Goal: Task Accomplishment & Management: Use online tool/utility

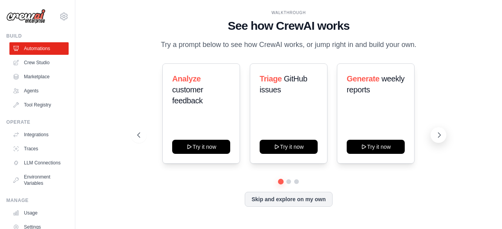
click at [441, 135] on icon at bounding box center [439, 135] width 8 height 8
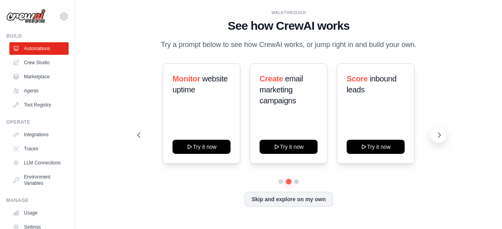
click at [441, 135] on icon at bounding box center [439, 135] width 8 height 8
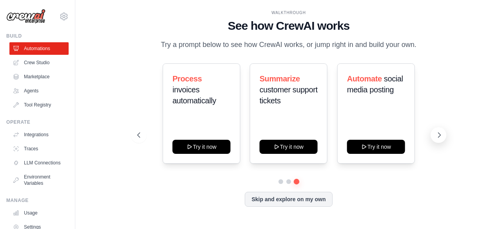
click at [441, 135] on icon at bounding box center [439, 135] width 8 height 8
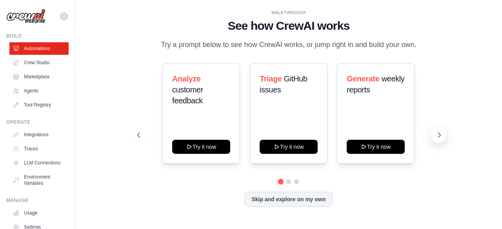
click at [441, 135] on icon at bounding box center [439, 135] width 8 height 8
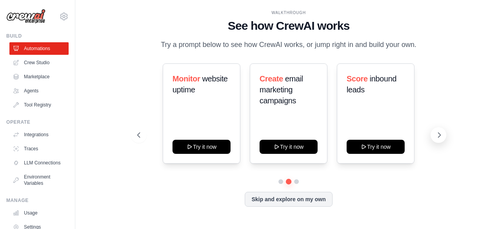
click at [441, 135] on icon at bounding box center [439, 135] width 8 height 8
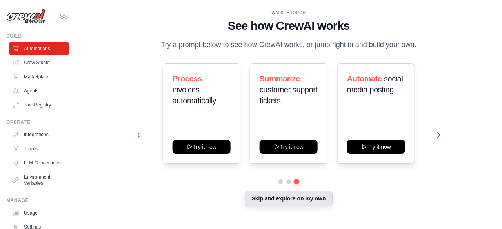
click at [284, 193] on button "Skip and explore on my own" at bounding box center [288, 198] width 87 height 15
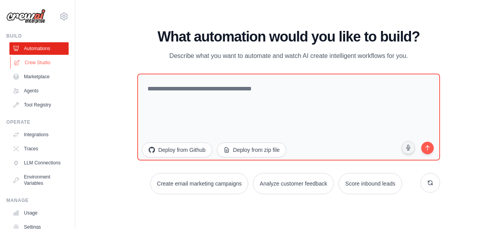
click at [28, 59] on link "Crew Studio" at bounding box center [39, 62] width 59 height 13
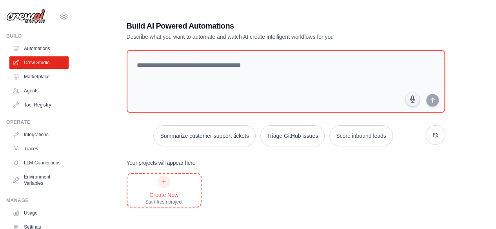
click at [160, 179] on div at bounding box center [164, 182] width 13 height 13
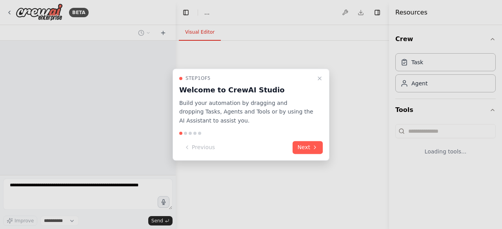
select select "****"
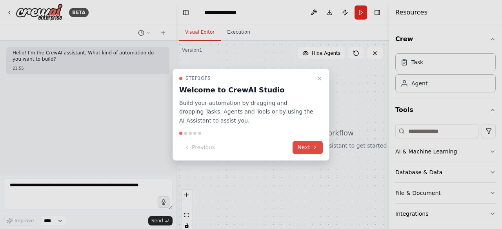
click at [307, 145] on button "Next" at bounding box center [307, 147] width 30 height 13
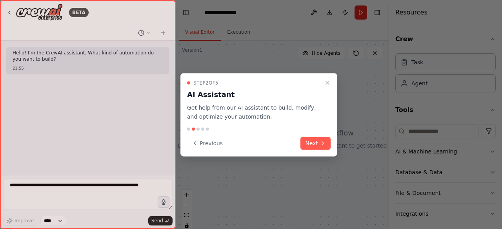
click at [307, 145] on button "Next" at bounding box center [315, 143] width 30 height 13
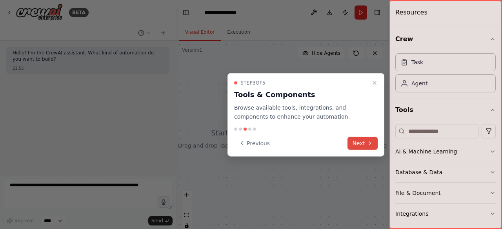
click at [359, 142] on button "Next" at bounding box center [362, 143] width 30 height 13
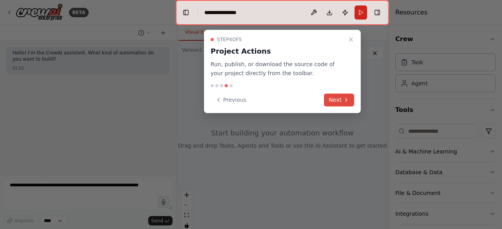
click at [334, 96] on button "Next" at bounding box center [339, 100] width 30 height 13
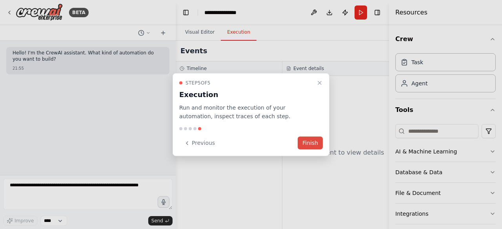
click at [303, 140] on button "Finish" at bounding box center [309, 143] width 25 height 13
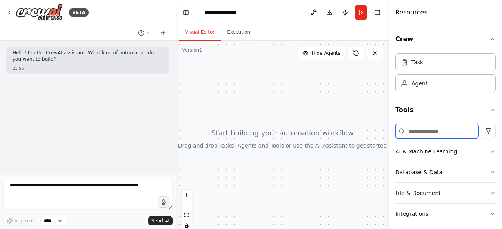
click at [413, 129] on input at bounding box center [436, 131] width 83 height 14
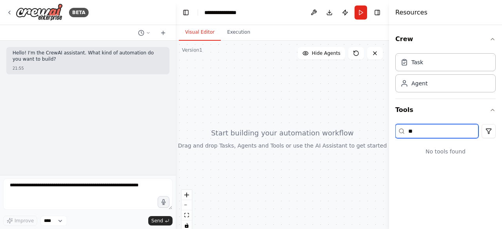
type input "*"
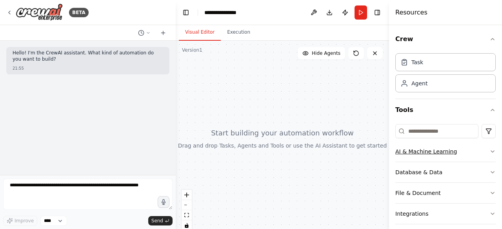
click at [489, 149] on icon "button" at bounding box center [492, 152] width 6 height 6
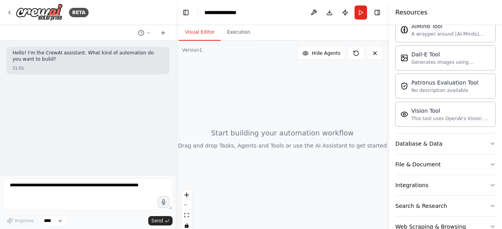
scroll to position [148, 0]
click at [455, 138] on button "Database & Data" at bounding box center [445, 143] width 100 height 20
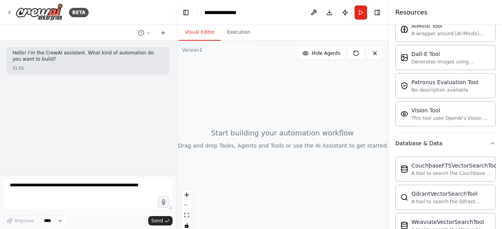
scroll to position [256, 0]
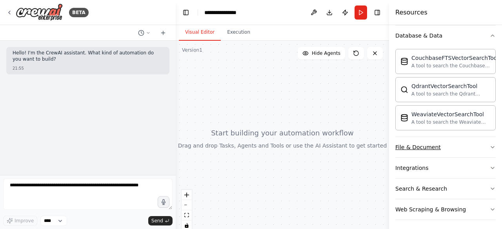
click at [445, 147] on button "File & Document" at bounding box center [445, 147] width 100 height 20
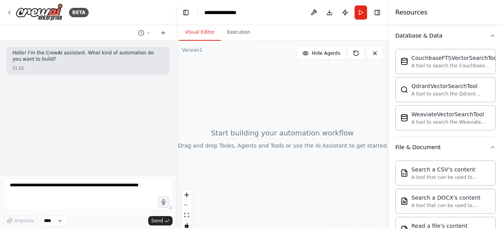
scroll to position [486, 0]
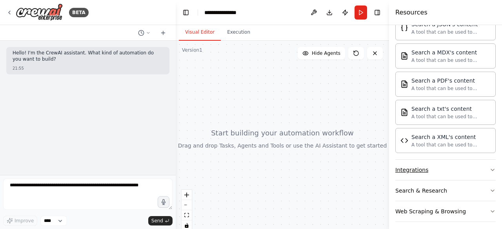
click at [452, 167] on button "Integrations" at bounding box center [445, 170] width 100 height 20
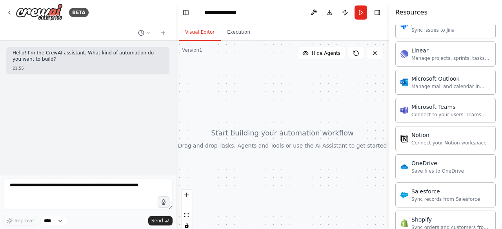
scroll to position [1079, 0]
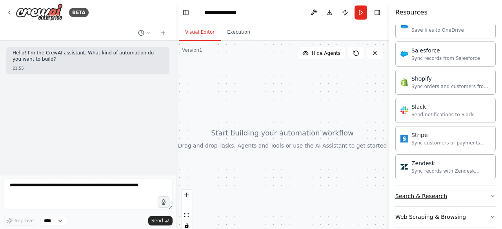
click at [456, 187] on button "Search & Research" at bounding box center [445, 196] width 100 height 20
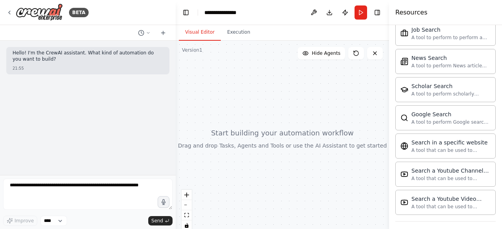
scroll to position [1477, 0]
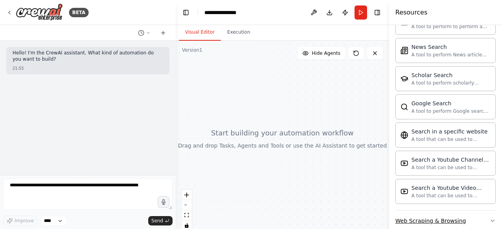
click at [482, 211] on button "Web Scraping & Browsing" at bounding box center [445, 221] width 100 height 20
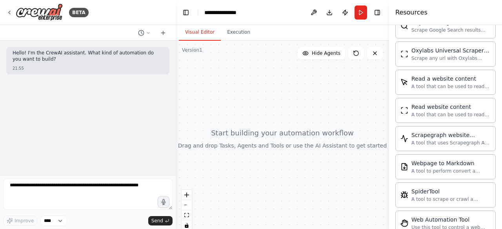
scroll to position [1902, 0]
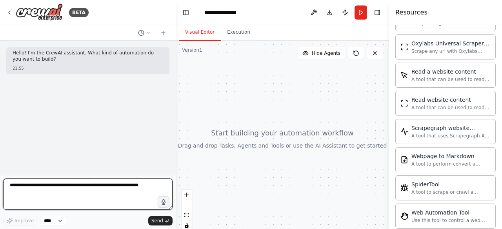
click at [71, 186] on textarea at bounding box center [87, 194] width 169 height 31
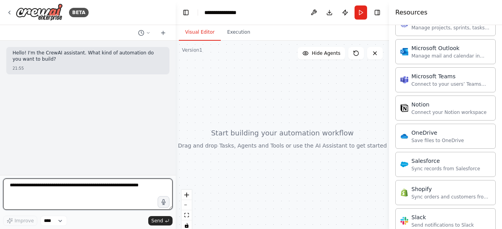
scroll to position [0, 0]
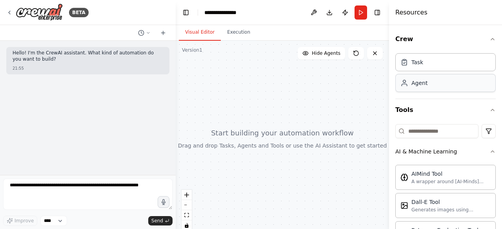
click at [410, 87] on div "Agent" at bounding box center [445, 83] width 100 height 18
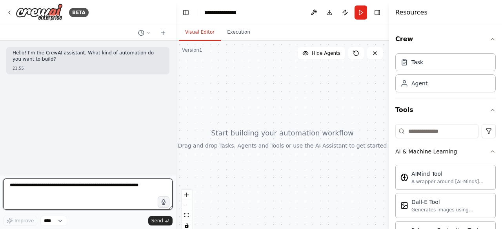
click at [83, 187] on textarea at bounding box center [87, 194] width 169 height 31
type textarea "**********"
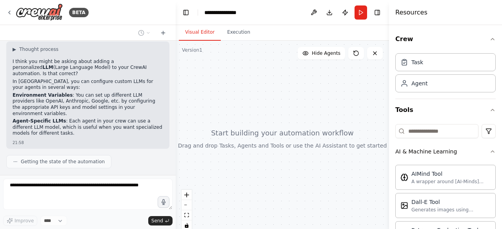
click at [105, 105] on ol "Environment Variables : You can set up different LLM providers like OpenAI, Ant…" at bounding box center [88, 114] width 150 height 44
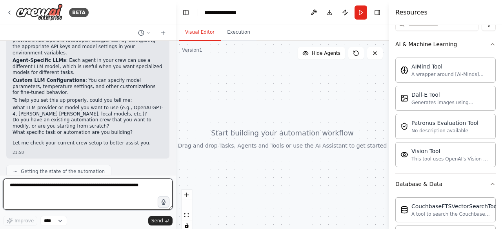
scroll to position [111, 0]
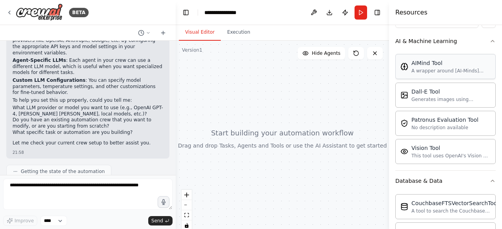
click at [462, 66] on div "AIMind Tool A wrapper around [AI-Minds](https://mindsdb.com/minds). Useful for …" at bounding box center [450, 66] width 79 height 15
click at [430, 70] on div "A wrapper around [AI-Minds](https://mindsdb.com/minds). Useful for when you nee…" at bounding box center [450, 71] width 79 height 6
click at [185, 198] on button "zoom in" at bounding box center [186, 195] width 10 height 10
click at [185, 206] on button "zoom out" at bounding box center [186, 205] width 10 height 10
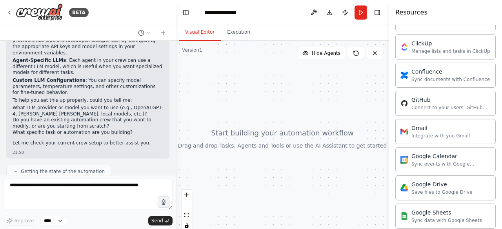
scroll to position [0, 0]
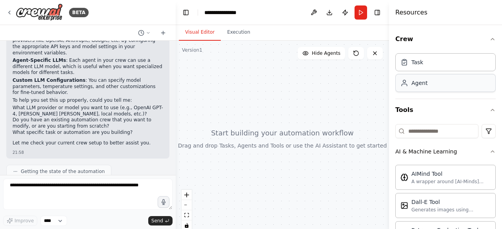
click at [443, 83] on div "Agent" at bounding box center [445, 83] width 100 height 18
click at [442, 67] on div "Task" at bounding box center [445, 62] width 100 height 18
click at [432, 97] on div "Task Agent" at bounding box center [445, 74] width 100 height 49
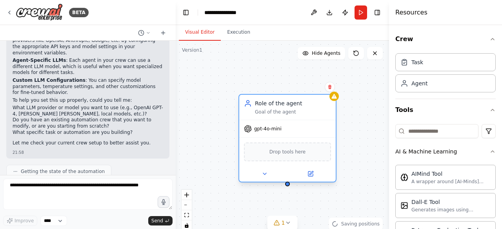
drag, startPoint x: 304, startPoint y: 150, endPoint x: 262, endPoint y: 110, distance: 57.9
click at [262, 110] on div "Goal of the agent" at bounding box center [293, 112] width 76 height 6
click at [259, 131] on span "gpt-4o-mini" at bounding box center [267, 129] width 27 height 6
click at [261, 132] on div "gpt-4o-mini" at bounding box center [263, 129] width 38 height 8
click at [267, 149] on div "Drop tools here" at bounding box center [287, 152] width 87 height 19
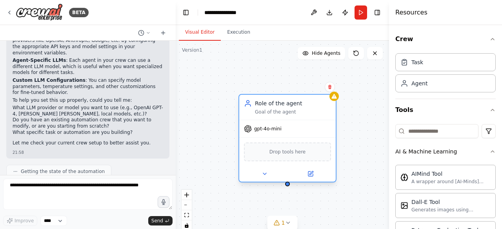
click at [272, 109] on div "Role of the agent Goal of the agent" at bounding box center [293, 108] width 76 height 16
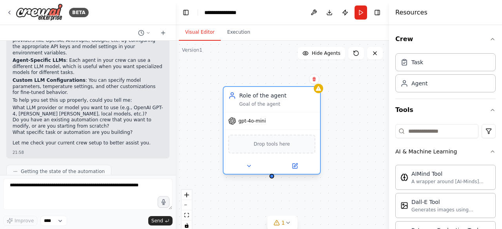
drag, startPoint x: 307, startPoint y: 125, endPoint x: 285, endPoint y: 112, distance: 25.9
click at [285, 112] on div "gpt-4o-mini Drop tools here" at bounding box center [271, 143] width 96 height 62
click at [297, 164] on icon at bounding box center [295, 166] width 6 height 6
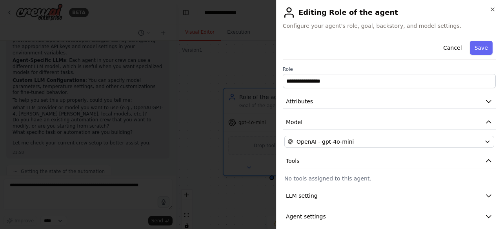
click at [501, 158] on div "**********" at bounding box center [389, 114] width 226 height 229
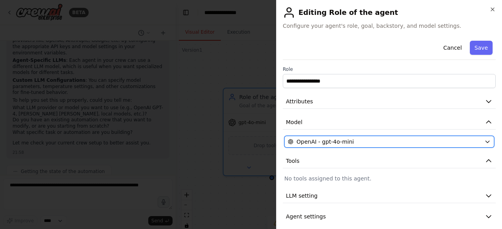
click at [440, 138] on div "OpenAI - gpt-4o-mini" at bounding box center [384, 142] width 193 height 8
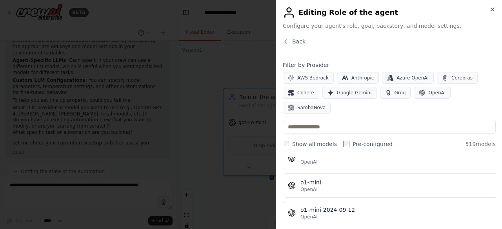
scroll to position [13066, 0]
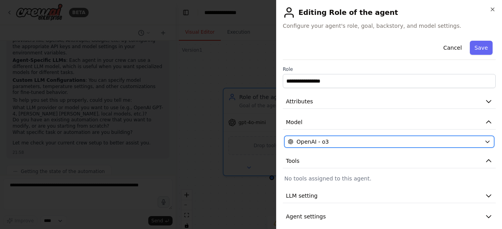
click at [484, 139] on icon "button" at bounding box center [487, 142] width 6 height 6
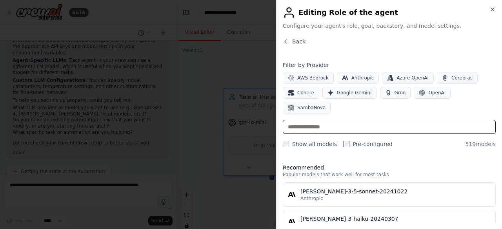
click at [335, 120] on input "text" at bounding box center [389, 127] width 213 height 14
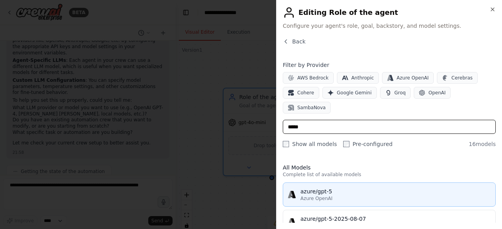
type input "*****"
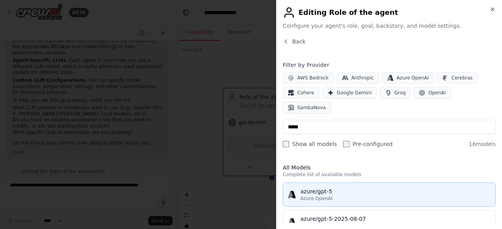
click at [357, 196] on div "Azure OpenAI" at bounding box center [395, 199] width 190 height 6
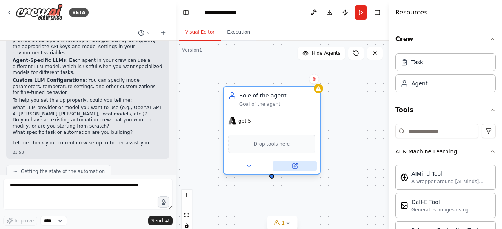
click at [292, 164] on icon at bounding box center [295, 166] width 6 height 6
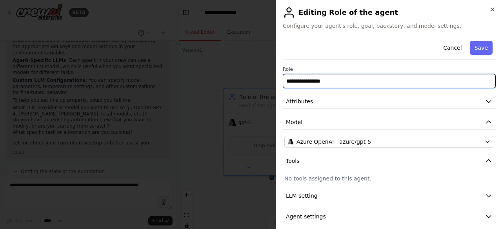
click at [306, 82] on input "**********" at bounding box center [389, 81] width 213 height 14
click at [288, 81] on input "**********" at bounding box center [389, 81] width 213 height 14
type input "**********"
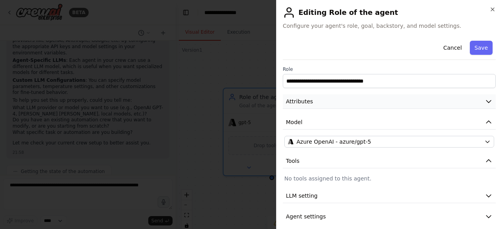
click at [453, 100] on button "Attributes" at bounding box center [389, 101] width 213 height 15
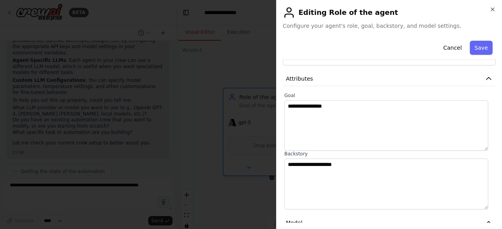
scroll to position [0, 0]
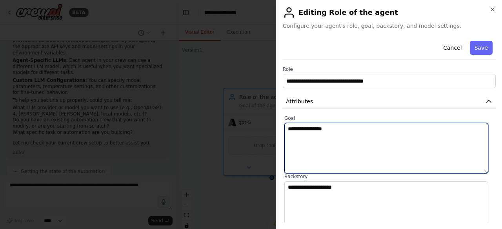
drag, startPoint x: 386, startPoint y: 143, endPoint x: 284, endPoint y: 131, distance: 102.6
click at [284, 131] on div "**********" at bounding box center [389, 173] width 213 height 117
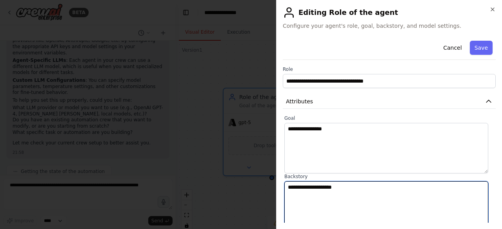
drag, startPoint x: 350, startPoint y: 187, endPoint x: 280, endPoint y: 185, distance: 70.2
click at [280, 185] on div "**********" at bounding box center [389, 114] width 226 height 229
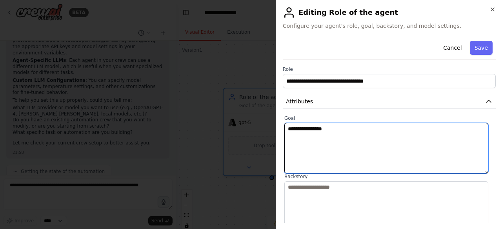
click at [325, 141] on textarea "**********" at bounding box center [386, 148] width 204 height 51
drag, startPoint x: 335, startPoint y: 134, endPoint x: 277, endPoint y: 135, distance: 58.0
click at [277, 135] on div "**********" at bounding box center [389, 114] width 226 height 229
click at [294, 136] on textarea "**********" at bounding box center [386, 148] width 204 height 51
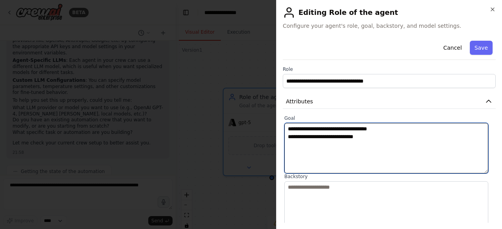
click at [372, 137] on textarea "**********" at bounding box center [386, 148] width 204 height 51
type textarea "**********"
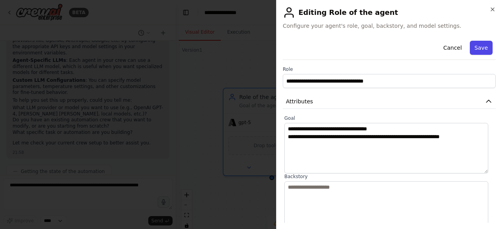
click at [479, 47] on button "Save" at bounding box center [481, 48] width 23 height 14
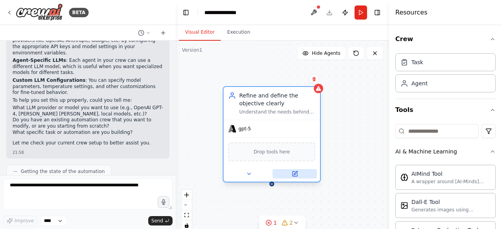
click at [296, 175] on icon at bounding box center [294, 174] width 5 height 5
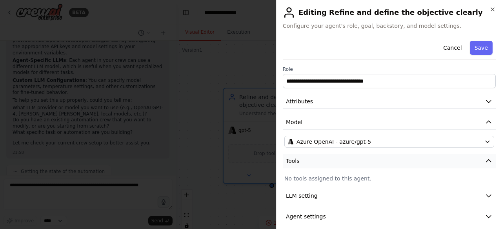
click at [378, 163] on button "Tools" at bounding box center [389, 161] width 213 height 15
click at [325, 106] on button "Attributes" at bounding box center [389, 101] width 213 height 15
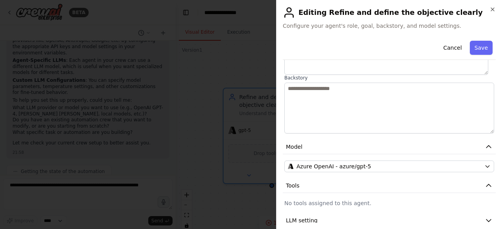
scroll to position [129, 0]
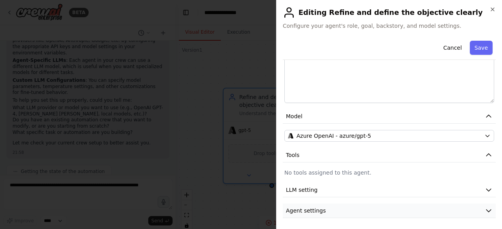
click at [454, 209] on button "Agent settings" at bounding box center [389, 211] width 213 height 15
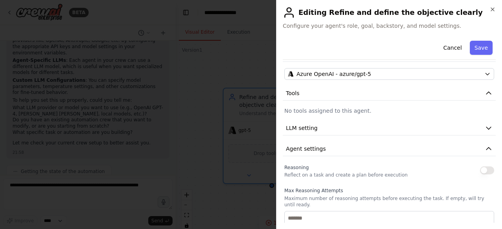
scroll to position [192, 0]
click at [434, 86] on button "Tools" at bounding box center [389, 92] width 213 height 15
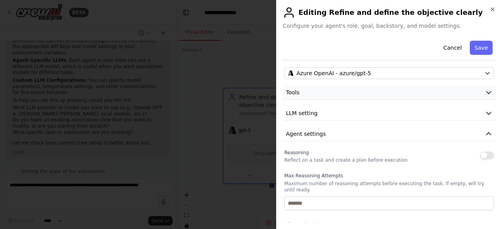
click at [434, 86] on button "Tools" at bounding box center [389, 92] width 213 height 15
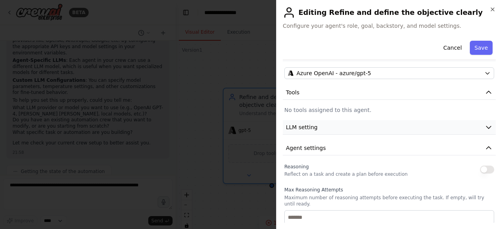
click at [311, 122] on button "LLM setting" at bounding box center [389, 127] width 213 height 15
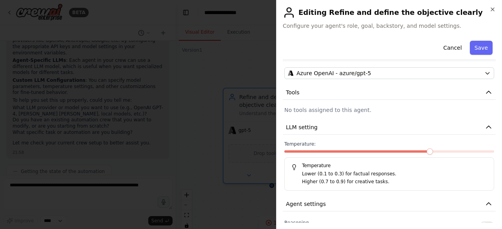
click at [426, 151] on span at bounding box center [429, 152] width 6 height 6
click at [412, 151] on span at bounding box center [409, 152] width 6 height 6
click at [422, 151] on span at bounding box center [389, 151] width 210 height 2
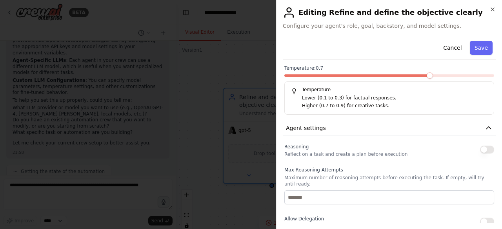
scroll to position [285, 0]
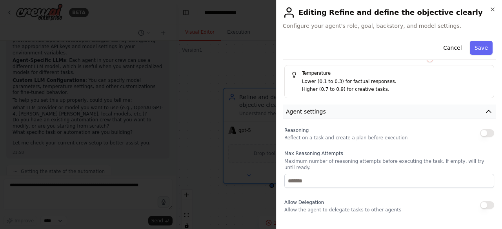
click at [422, 109] on button "Agent settings" at bounding box center [389, 112] width 213 height 15
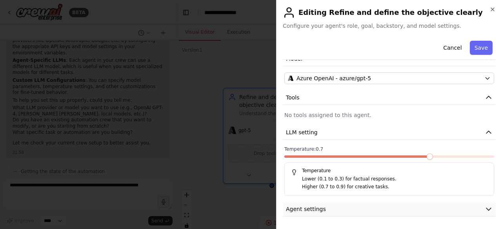
scroll to position [185, 0]
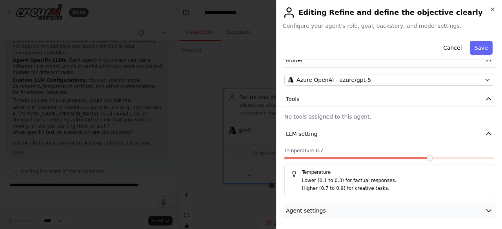
click at [484, 210] on icon "button" at bounding box center [488, 211] width 8 height 8
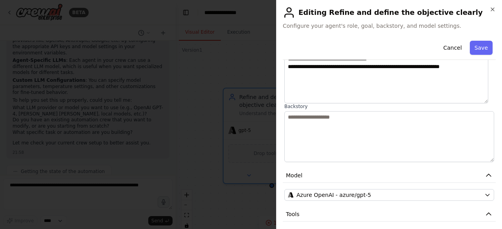
scroll to position [66, 0]
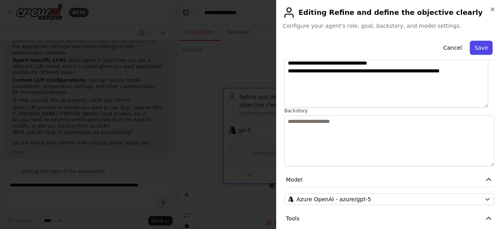
click at [477, 47] on button "Save" at bounding box center [481, 48] width 23 height 14
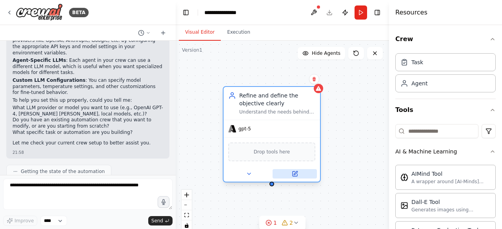
click at [289, 175] on button at bounding box center [294, 173] width 44 height 9
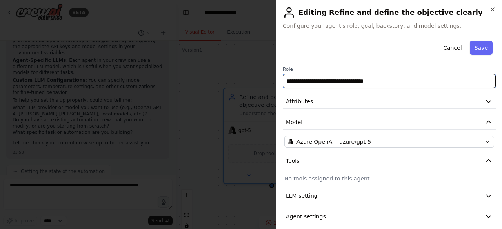
click at [386, 80] on input "**********" at bounding box center [389, 81] width 213 height 14
drag, startPoint x: 386, startPoint y: 80, endPoint x: 274, endPoint y: 82, distance: 112.1
click at [274, 82] on body "BETA Hello! I'm the CrewAI assistant. What kind of automation do you want to bu…" at bounding box center [251, 114] width 502 height 229
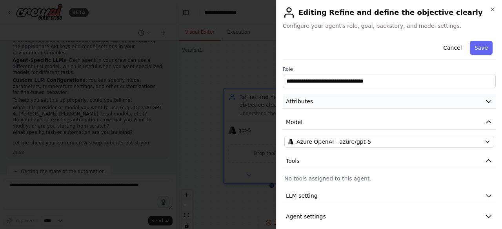
click at [301, 99] on span "Attributes" at bounding box center [299, 102] width 27 height 8
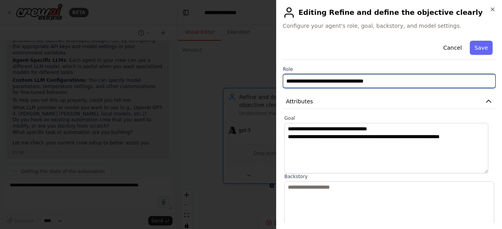
click at [380, 80] on input "**********" at bounding box center [389, 81] width 213 height 14
drag, startPoint x: 380, startPoint y: 80, endPoint x: 280, endPoint y: 73, distance: 100.5
click at [280, 73] on div "**********" at bounding box center [389, 114] width 226 height 229
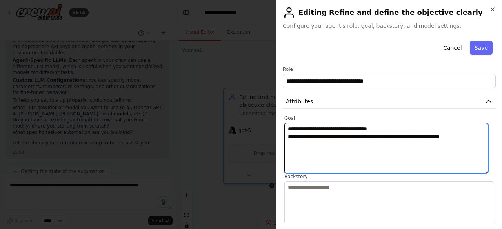
click at [289, 129] on textarea "**********" at bounding box center [386, 148] width 204 height 51
paste textarea "**********"
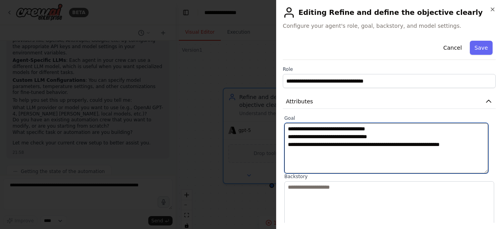
type textarea "**********"
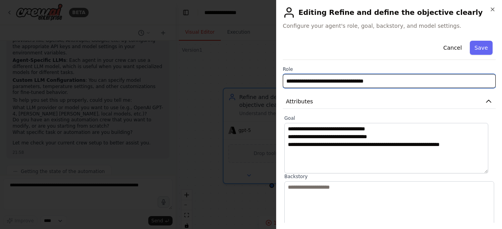
drag, startPoint x: 377, startPoint y: 81, endPoint x: 281, endPoint y: 73, distance: 96.8
click at [281, 73] on div "**********" at bounding box center [389, 114] width 226 height 229
drag, startPoint x: 309, startPoint y: 78, endPoint x: 277, endPoint y: 84, distance: 32.7
click at [277, 84] on div "**********" at bounding box center [389, 114] width 226 height 229
type input "**********"
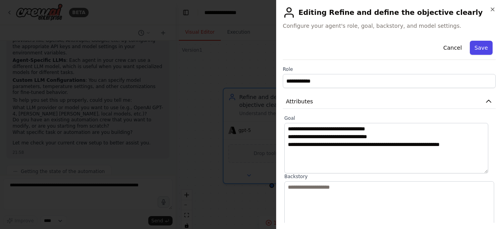
click at [484, 45] on button "Save" at bounding box center [481, 48] width 23 height 14
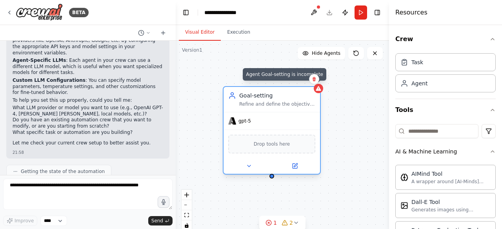
click at [319, 89] on icon at bounding box center [317, 88] width 5 height 5
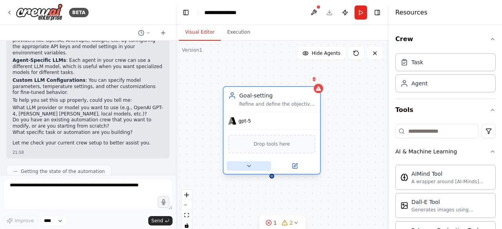
click at [256, 164] on button at bounding box center [249, 165] width 44 height 9
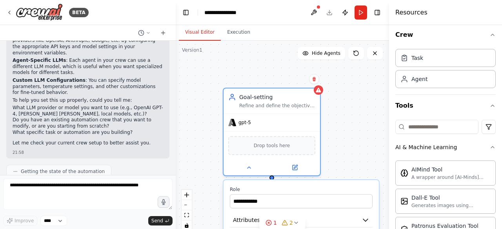
scroll to position [0, 0]
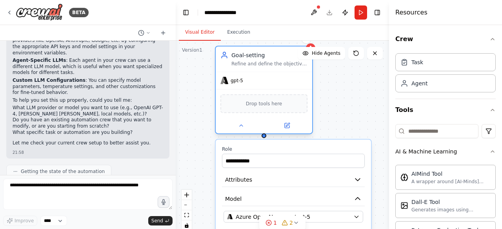
drag, startPoint x: 279, startPoint y: 96, endPoint x: 273, endPoint y: 47, distance: 49.8
click at [273, 51] on div "Goal-setting" at bounding box center [269, 55] width 76 height 8
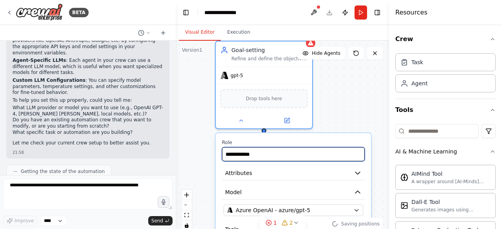
drag, startPoint x: 272, startPoint y: 156, endPoint x: 271, endPoint y: 138, distance: 18.5
click at [271, 138] on div "**********" at bounding box center [293, 223] width 155 height 181
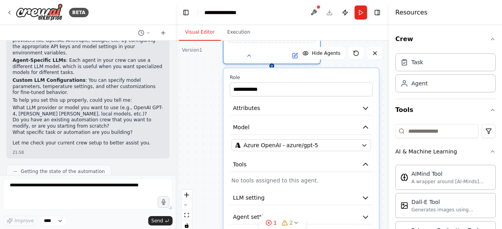
drag, startPoint x: 298, startPoint y: 105, endPoint x: 304, endPoint y: 38, distance: 67.7
click at [304, 38] on div "**********" at bounding box center [282, 127] width 213 height 204
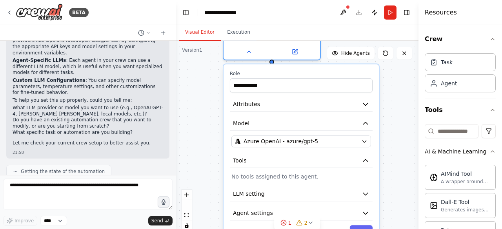
drag, startPoint x: 390, startPoint y: 18, endPoint x: 466, endPoint y: 20, distance: 75.3
click at [466, 20] on div "Resources Crew Task Agent Tools AI & Machine Learning AIMind Tool A wrapper aro…" at bounding box center [459, 114] width 83 height 229
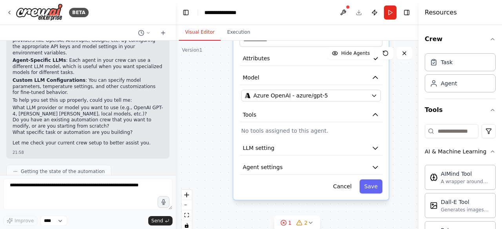
drag, startPoint x: 396, startPoint y: 121, endPoint x: 406, endPoint y: 75, distance: 46.9
click at [406, 75] on div "**********" at bounding box center [297, 139] width 243 height 196
click at [288, 223] on div "1" at bounding box center [285, 223] width 11 height 8
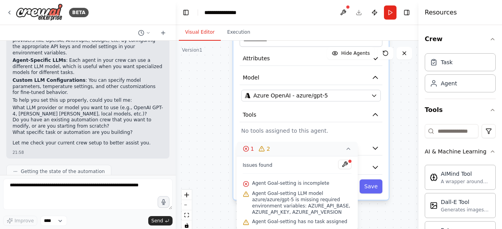
click at [347, 150] on icon at bounding box center [347, 149] width 3 height 2
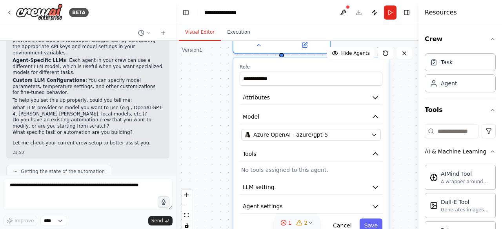
drag, startPoint x: 236, startPoint y: 127, endPoint x: 236, endPoint y: 167, distance: 40.8
click at [236, 167] on div "**********" at bounding box center [310, 148] width 155 height 181
click at [253, 101] on span "Attributes" at bounding box center [256, 98] width 27 height 8
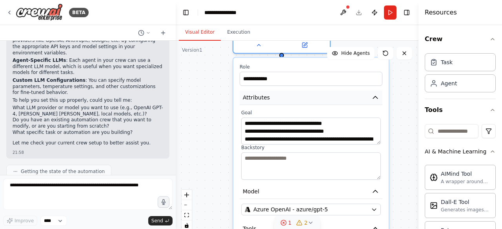
click at [248, 99] on span "Attributes" at bounding box center [256, 98] width 27 height 8
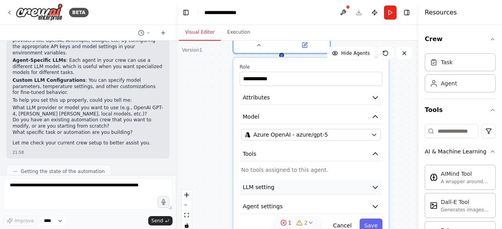
click at [254, 181] on button "LLM setting" at bounding box center [310, 187] width 143 height 15
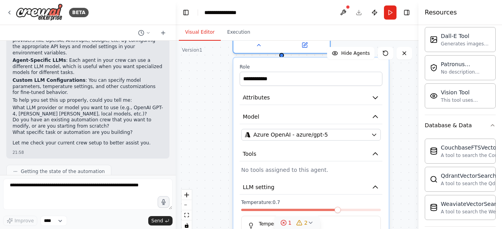
scroll to position [169, 0]
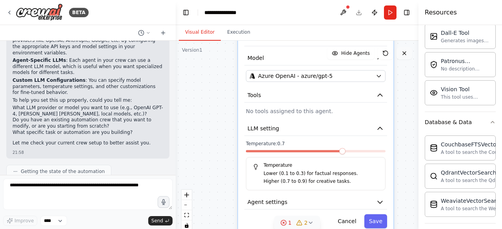
drag, startPoint x: 400, startPoint y: 138, endPoint x: 412, endPoint y: 56, distance: 83.1
click at [412, 56] on div "**********" at bounding box center [297, 139] width 243 height 196
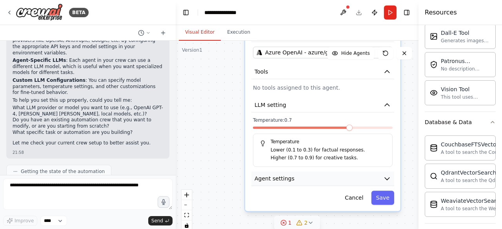
click at [329, 185] on div "**********" at bounding box center [322, 93] width 155 height 236
click at [283, 178] on span "Agent settings" at bounding box center [274, 179] width 40 height 8
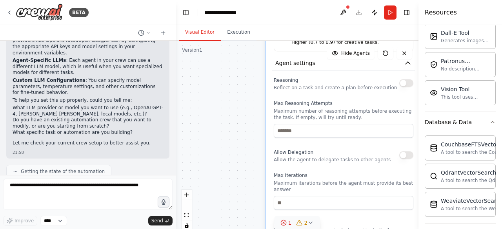
drag, startPoint x: 243, startPoint y: 168, endPoint x: 264, endPoint y: 52, distance: 117.9
click at [264, 52] on div "**********" at bounding box center [297, 139] width 243 height 196
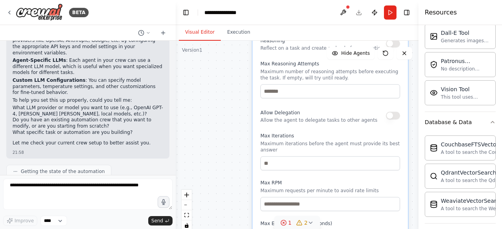
drag, startPoint x: 255, startPoint y: 114, endPoint x: 239, endPoint y: 69, distance: 47.5
click at [239, 69] on div "**********" at bounding box center [297, 139] width 243 height 196
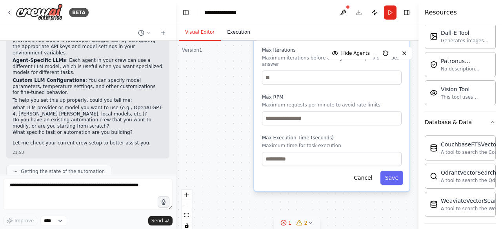
drag, startPoint x: 236, startPoint y: 134, endPoint x: 241, endPoint y: 38, distance: 96.1
click at [241, 38] on div "**********" at bounding box center [297, 127] width 243 height 204
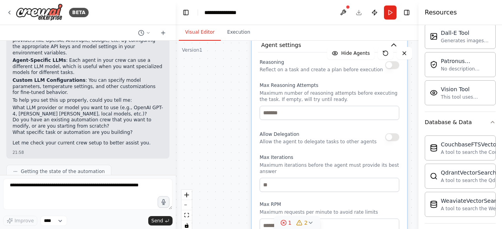
drag, startPoint x: 244, startPoint y: 76, endPoint x: 240, endPoint y: 204, distance: 127.4
click at [240, 204] on div "**********" at bounding box center [297, 139] width 243 height 196
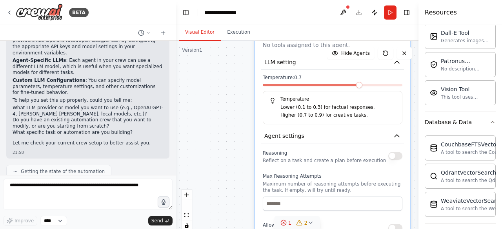
drag, startPoint x: 230, startPoint y: 118, endPoint x: 233, endPoint y: 216, distance: 98.0
click at [233, 216] on div "**********" at bounding box center [297, 139] width 243 height 196
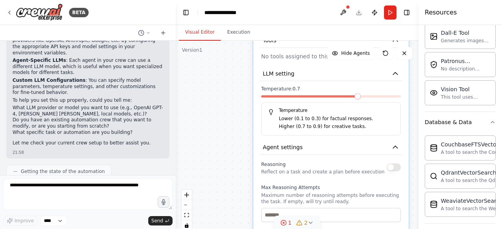
drag, startPoint x: 229, startPoint y: 131, endPoint x: 219, endPoint y: 212, distance: 82.2
click at [219, 212] on div "**********" at bounding box center [297, 139] width 243 height 196
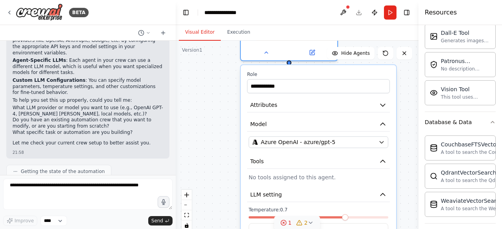
drag, startPoint x: 212, startPoint y: 142, endPoint x: 205, endPoint y: 208, distance: 66.7
click at [205, 208] on div "**********" at bounding box center [297, 139] width 243 height 196
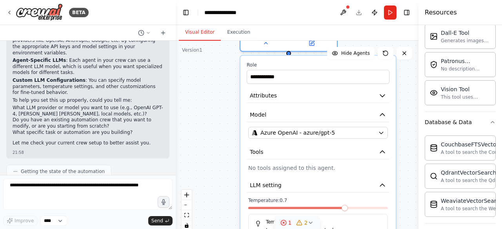
drag, startPoint x: 232, startPoint y: 123, endPoint x: 236, endPoint y: 95, distance: 28.1
click at [236, 95] on div "**********" at bounding box center [297, 139] width 243 height 196
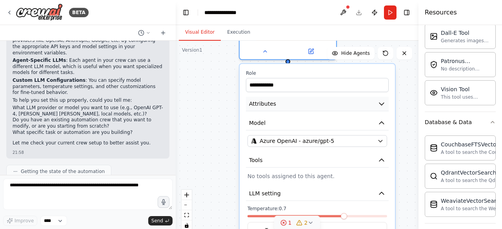
click at [262, 105] on span "Attributes" at bounding box center [262, 104] width 27 height 8
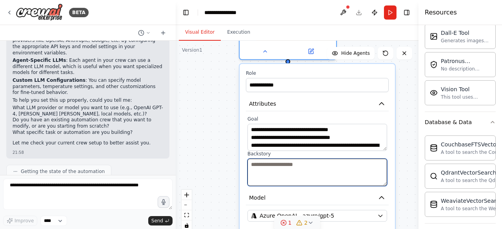
click at [283, 168] on textarea at bounding box center [317, 172] width 140 height 27
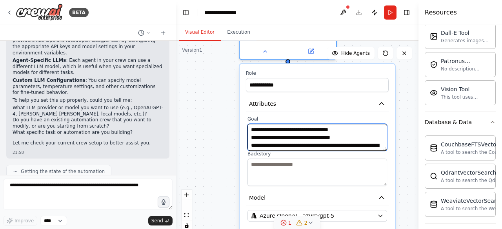
scroll to position [8, 0]
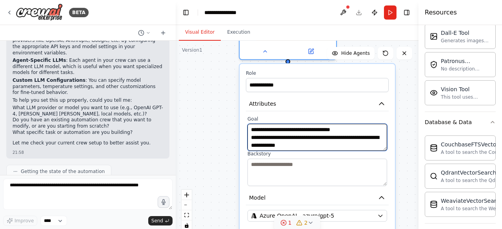
drag, startPoint x: 356, startPoint y: 127, endPoint x: 381, endPoint y: 163, distance: 44.0
click at [381, 163] on div "**********" at bounding box center [317, 151] width 143 height 70
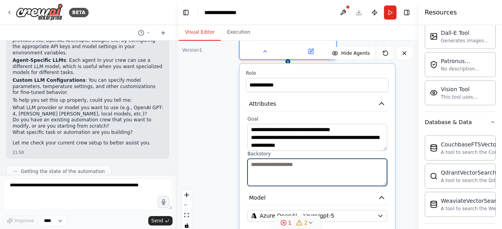
click at [336, 163] on textarea at bounding box center [317, 172] width 140 height 27
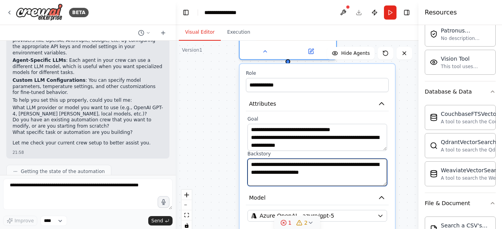
scroll to position [220, 0]
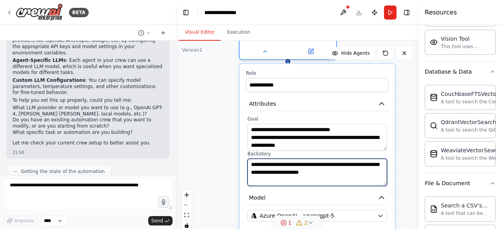
type textarea "**********"
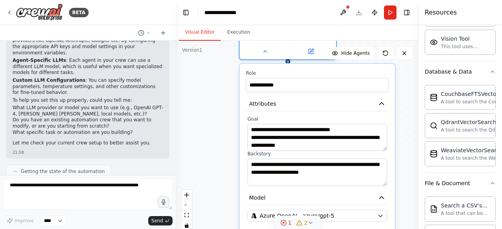
click at [413, 98] on div "**********" at bounding box center [297, 139] width 243 height 196
click at [407, 134] on div "**********" at bounding box center [297, 139] width 243 height 196
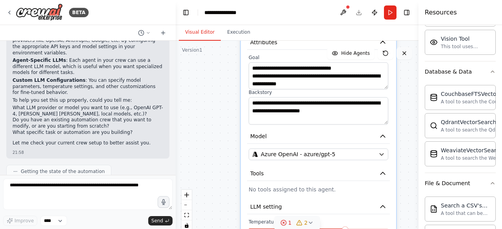
drag, startPoint x: 407, startPoint y: 134, endPoint x: 412, endPoint y: 49, distance: 84.4
click at [412, 49] on div "**********" at bounding box center [297, 139] width 243 height 196
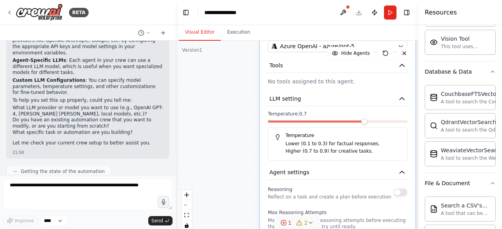
drag, startPoint x: 247, startPoint y: 141, endPoint x: 261, endPoint y: 52, distance: 90.1
click at [261, 52] on div "**********" at bounding box center [337, 160] width 155 height 532
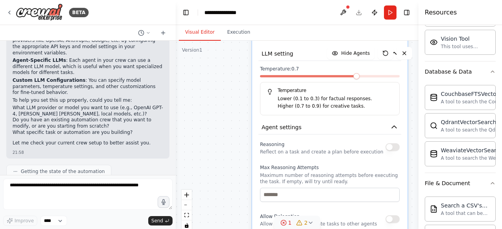
drag, startPoint x: 224, startPoint y: 143, endPoint x: 209, endPoint y: 87, distance: 58.2
click at [209, 87] on div "**********" at bounding box center [297, 139] width 243 height 196
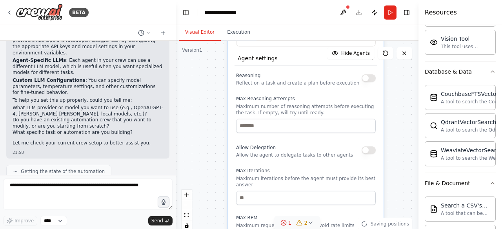
drag, startPoint x: 229, startPoint y: 142, endPoint x: 213, endPoint y: 75, distance: 69.4
click at [213, 75] on div "**********" at bounding box center [297, 139] width 243 height 196
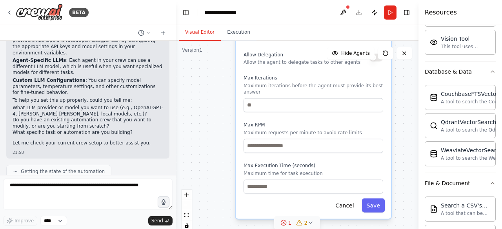
drag, startPoint x: 228, startPoint y: 171, endPoint x: 236, endPoint y: 83, distance: 88.9
click at [370, 198] on button "Save" at bounding box center [373, 205] width 23 height 14
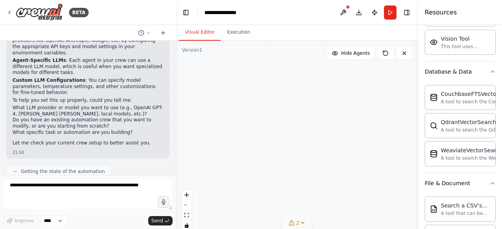
click at [302, 222] on icon at bounding box center [302, 223] width 6 height 6
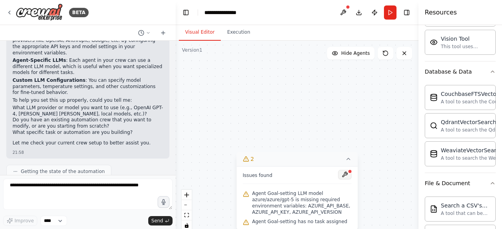
click at [345, 171] on button at bounding box center [344, 174] width 13 height 9
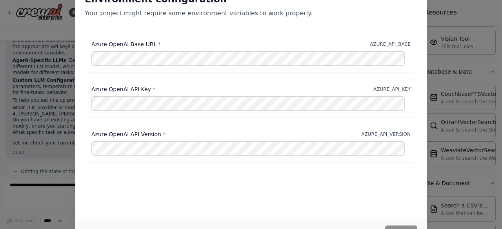
click at [158, 67] on div "Azure OpenAI Base URL * AZURE_API_BASE" at bounding box center [251, 53] width 332 height 39
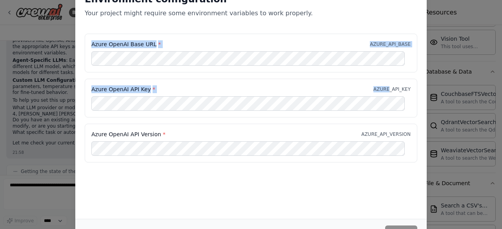
drag, startPoint x: 386, startPoint y: 8, endPoint x: 385, endPoint y: 79, distance: 70.6
click at [385, 79] on div "Environment configuration Your project might require some environment variables…" at bounding box center [250, 78] width 351 height 188
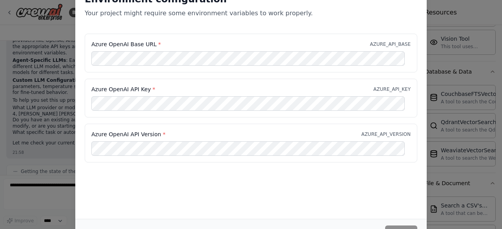
click button "Cancel" at bounding box center [100, 233] width 31 height 14
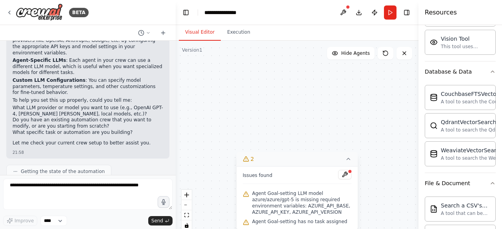
drag, startPoint x: 333, startPoint y: 138, endPoint x: 337, endPoint y: 174, distance: 36.3
click at [337, 174] on div "Version 1 Show Tools Hide Agents Goal-setting Refine and define the objective c…" at bounding box center [297, 139] width 243 height 196
drag, startPoint x: 300, startPoint y: 126, endPoint x: 314, endPoint y: 170, distance: 45.9
click at [314, 170] on div "Version 1 Show Tools Hide Agents Goal-setting Refine and define the objective c…" at bounding box center [297, 139] width 243 height 196
drag, startPoint x: 300, startPoint y: 162, endPoint x: 295, endPoint y: 105, distance: 57.4
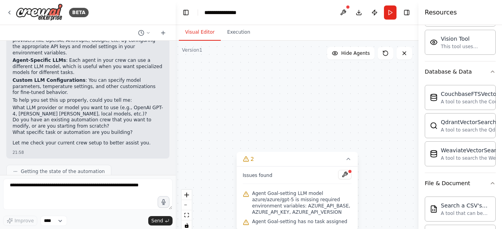
click at [295, 105] on div "Version 1 Show Tools Hide Agents Goal-setting Refine and define the objective c…" at bounding box center [297, 139] width 243 height 196
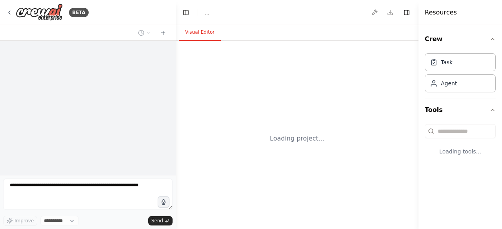
select select "****"
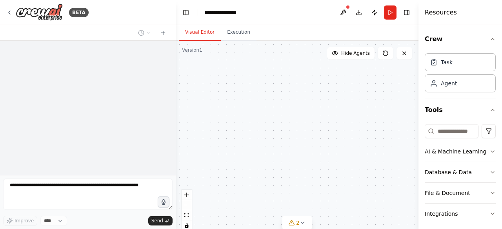
scroll to position [163, 0]
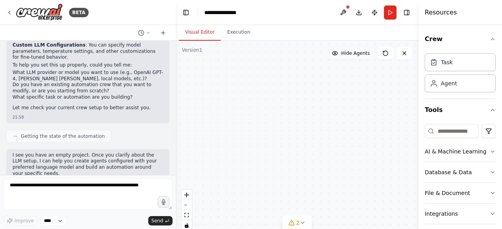
click at [346, 53] on span "Hide Agents" at bounding box center [355, 53] width 29 height 6
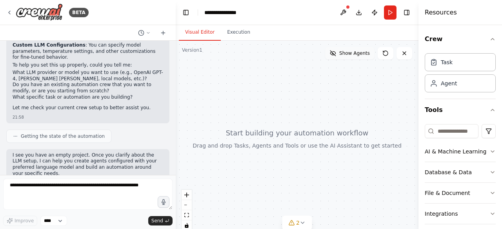
click at [346, 53] on span "Show Agents" at bounding box center [354, 53] width 31 height 6
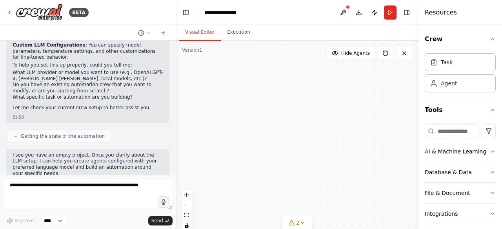
drag, startPoint x: 305, startPoint y: 220, endPoint x: 295, endPoint y: 192, distance: 29.7
click at [295, 192] on div "Version 1 Show Tools Hide Agents Goal-setting Refine and define the objective c…" at bounding box center [297, 139] width 243 height 196
click at [289, 218] on button "2" at bounding box center [297, 223] width 30 height 15
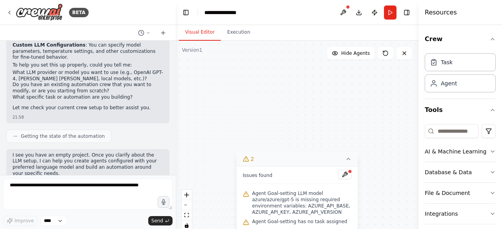
click at [346, 153] on button "2" at bounding box center [296, 159] width 121 height 15
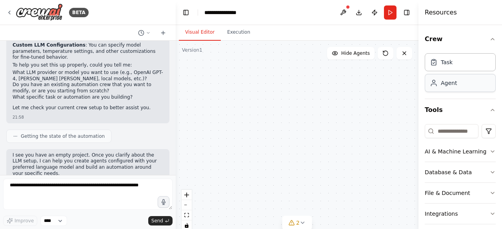
click at [442, 80] on div "Agent" at bounding box center [449, 83] width 16 height 8
click at [436, 63] on icon at bounding box center [434, 62] width 8 height 8
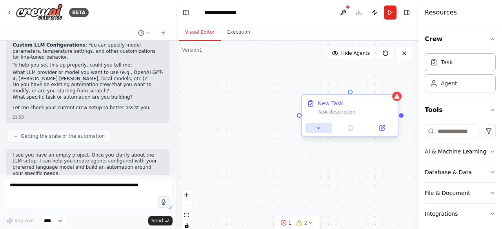
click at [317, 127] on icon at bounding box center [318, 128] width 6 height 6
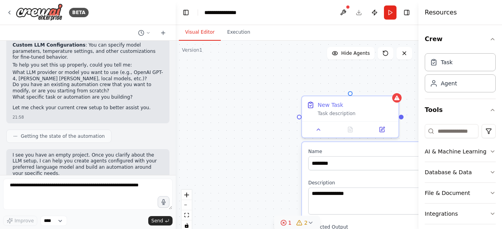
click at [282, 225] on circle at bounding box center [283, 222] width 5 height 5
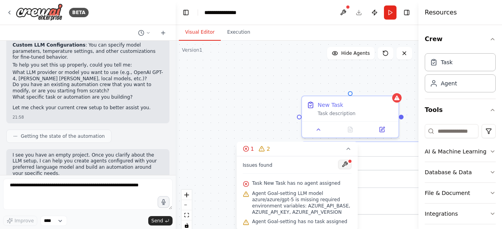
click at [342, 168] on button at bounding box center [344, 164] width 13 height 9
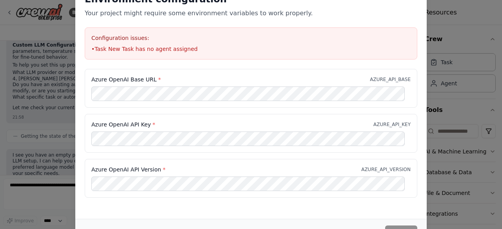
drag, startPoint x: 118, startPoint y: 216, endPoint x: 121, endPoint y: 201, distance: 15.4
click at [121, 201] on div "Environment configuration Your project might require some environment variables…" at bounding box center [250, 102] width 351 height 236
drag, startPoint x: 118, startPoint y: 222, endPoint x: 119, endPoint y: 156, distance: 66.6
click at [119, 156] on div "Environment configuration Your project might require some environment variables…" at bounding box center [250, 115] width 351 height 263
click at [97, 228] on button "Cancel" at bounding box center [100, 233] width 31 height 14
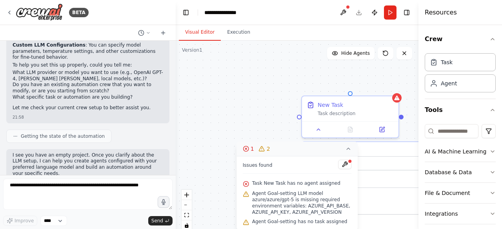
click at [346, 150] on icon at bounding box center [348, 149] width 6 height 6
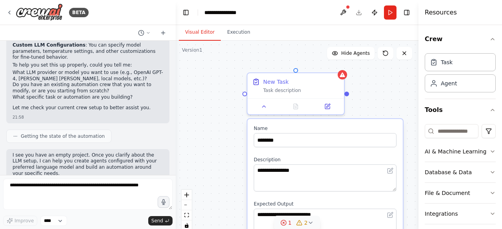
drag, startPoint x: 281, startPoint y: 156, endPoint x: 227, endPoint y: 134, distance: 58.9
click at [227, 134] on div "**********" at bounding box center [297, 139] width 243 height 196
click at [289, 80] on div "New Task" at bounding box center [301, 81] width 76 height 8
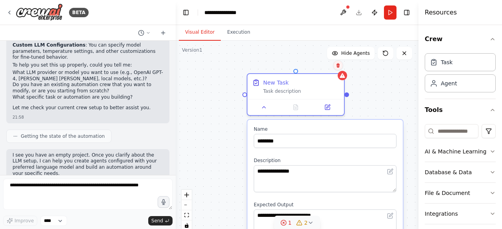
click at [338, 69] on button at bounding box center [338, 65] width 10 height 10
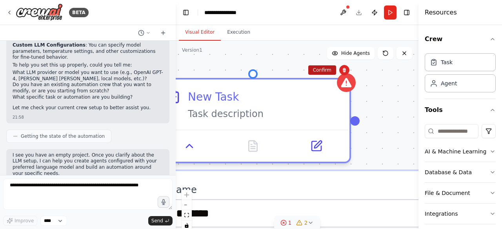
click at [325, 70] on button "Confirm" at bounding box center [322, 69] width 28 height 9
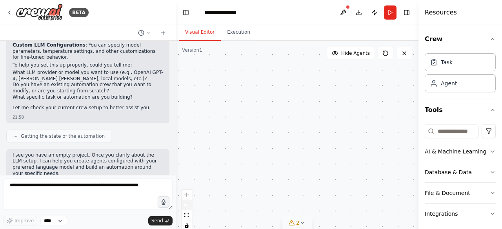
click at [190, 209] on button "zoom out" at bounding box center [186, 205] width 10 height 10
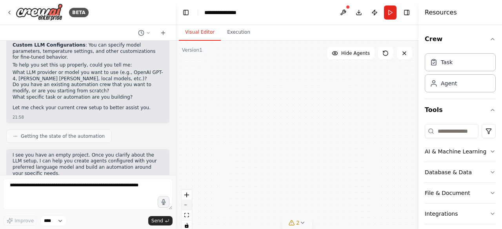
click at [190, 209] on button "zoom out" at bounding box center [186, 205] width 10 height 10
click at [190, 209] on div "React Flow controls" at bounding box center [186, 210] width 10 height 41
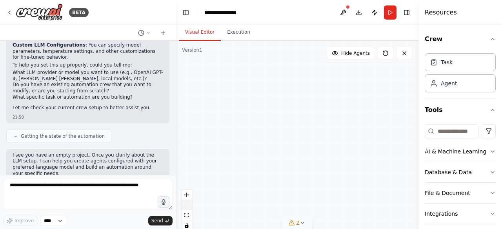
click at [190, 209] on div "React Flow controls" at bounding box center [186, 210] width 10 height 41
drag, startPoint x: 251, startPoint y: 138, endPoint x: 248, endPoint y: 191, distance: 52.6
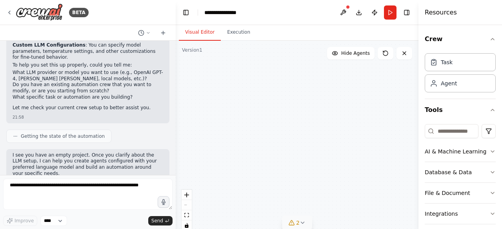
click at [248, 191] on div "Goal-setting Refine and define the objective clearly Understand the needs behin…" at bounding box center [297, 139] width 243 height 196
click at [190, 197] on button "zoom in" at bounding box center [186, 195] width 10 height 10
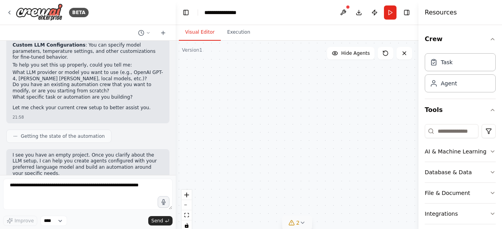
drag, startPoint x: 254, startPoint y: 189, endPoint x: 230, endPoint y: 125, distance: 68.5
click at [230, 125] on div "Goal-setting Refine and define the objective clearly Understand the needs behin…" at bounding box center [297, 139] width 243 height 196
click at [297, 218] on button "2" at bounding box center [297, 223] width 30 height 15
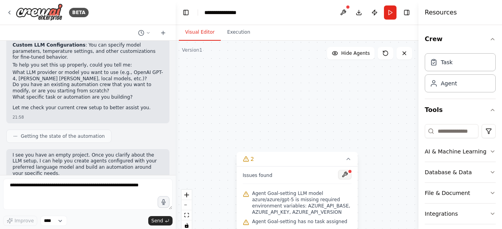
click at [346, 174] on button at bounding box center [344, 174] width 13 height 9
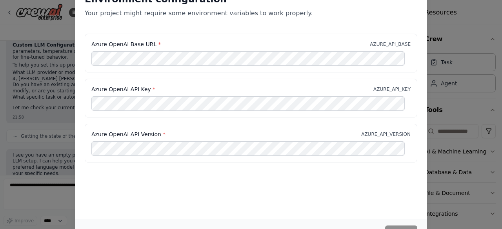
click at [160, 132] on label "Azure OpenAI API Version *" at bounding box center [128, 135] width 74 height 8
click button "Cancel" at bounding box center [100, 233] width 31 height 14
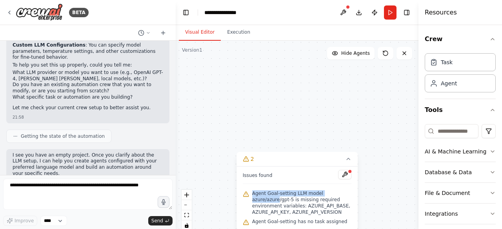
drag, startPoint x: 276, startPoint y: 198, endPoint x: 281, endPoint y: 181, distance: 18.5
click at [281, 181] on div "Issues found Agent Goal-setting LLM model azure/azure/gpt-5 is missing required…" at bounding box center [296, 199] width 121 height 64
click at [283, 95] on div "Goal-setting Refine and define the objective clearly Understand the needs behin…" at bounding box center [297, 139] width 243 height 196
drag, startPoint x: 233, startPoint y: 74, endPoint x: 222, endPoint y: 102, distance: 29.2
click at [222, 102] on div "Goal-setting Refine and define the objective clearly Understand the needs behin…" at bounding box center [297, 139] width 243 height 196
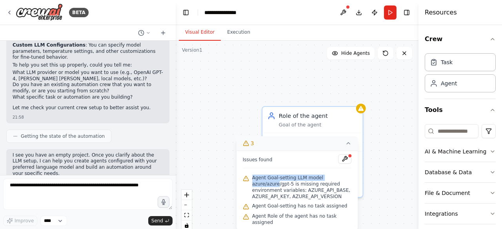
click at [347, 147] on icon at bounding box center [348, 143] width 6 height 6
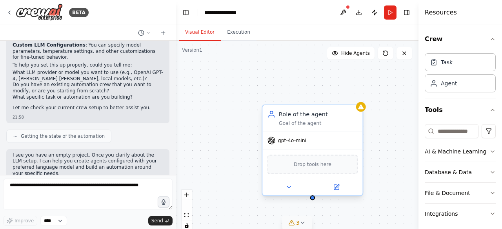
click at [279, 141] on span "gpt-4o-mini" at bounding box center [292, 141] width 28 height 7
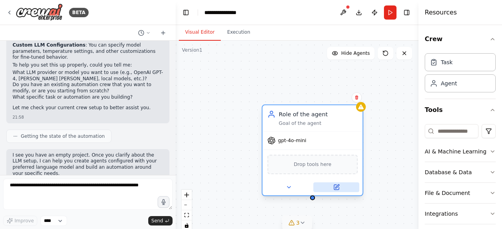
click at [335, 187] on icon at bounding box center [337, 187] width 4 height 4
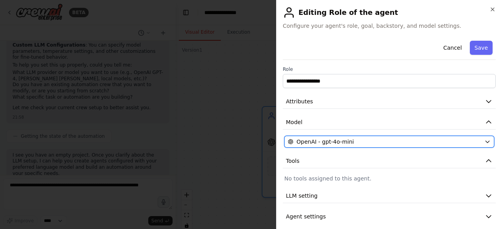
click at [351, 138] on div "OpenAI - gpt-4o-mini" at bounding box center [384, 142] width 193 height 8
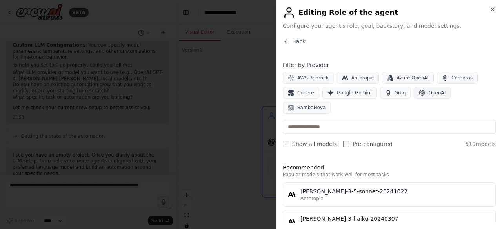
drag, startPoint x: 426, startPoint y: 99, endPoint x: 422, endPoint y: 93, distance: 7.1
click at [422, 93] on div "Filter by Provider AWS Bedrock Anthropic Azure OpenAI Cerebras Cohere Google Ge…" at bounding box center [389, 104] width 213 height 87
click at [428, 93] on span "OpenAI" at bounding box center [436, 93] width 17 height 6
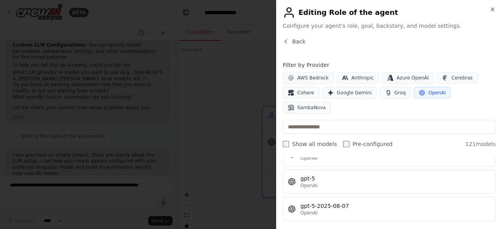
scroll to position [1835, 0]
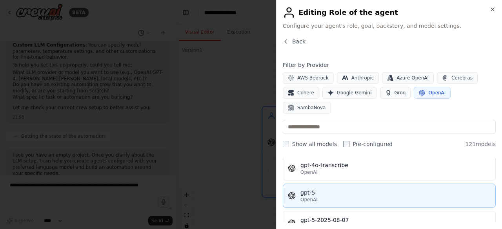
click at [402, 189] on div "gpt-5" at bounding box center [395, 193] width 190 height 8
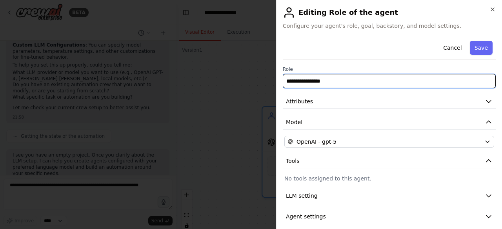
click at [344, 77] on input "**********" at bounding box center [389, 81] width 213 height 14
drag, startPoint x: 344, startPoint y: 77, endPoint x: 278, endPoint y: 79, distance: 65.5
click at [278, 79] on div "**********" at bounding box center [389, 114] width 226 height 229
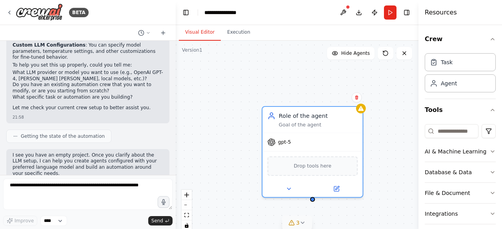
click at [292, 223] on icon at bounding box center [291, 223] width 6 height 6
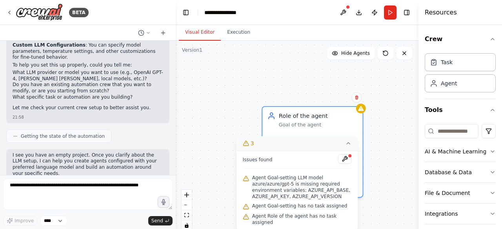
click at [344, 149] on button "3" at bounding box center [296, 143] width 121 height 15
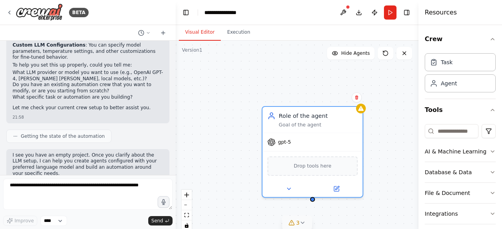
click at [299, 221] on icon at bounding box center [302, 223] width 6 height 6
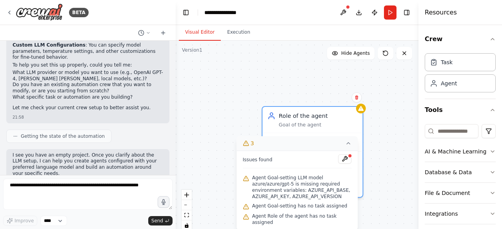
click at [352, 150] on button "3" at bounding box center [296, 143] width 121 height 15
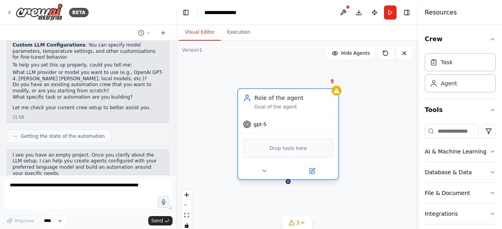
drag, startPoint x: 311, startPoint y: 114, endPoint x: 279, endPoint y: 94, distance: 37.8
click at [279, 94] on div "Role of the agent" at bounding box center [293, 98] width 79 height 8
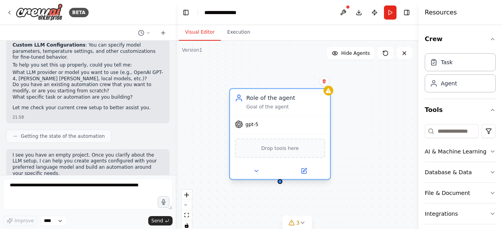
click at [269, 98] on div "Role of the agent" at bounding box center [285, 98] width 79 height 8
click at [268, 98] on div "Role of the agent" at bounding box center [285, 98] width 79 height 8
click at [300, 174] on icon at bounding box center [303, 171] width 7 height 7
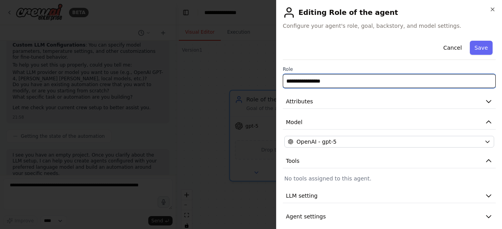
click at [323, 76] on input "**********" at bounding box center [389, 81] width 213 height 14
type input "**********"
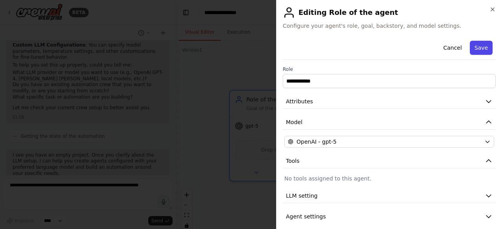
click at [484, 45] on button "Save" at bounding box center [481, 48] width 23 height 14
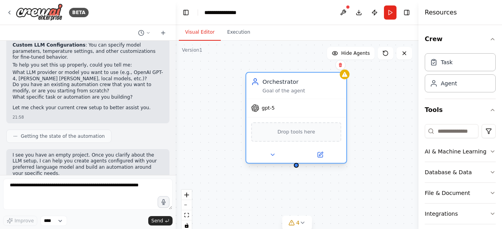
drag, startPoint x: 302, startPoint y: 110, endPoint x: 321, endPoint y: 88, distance: 28.9
click at [321, 88] on div "Goal of the agent" at bounding box center [301, 90] width 79 height 7
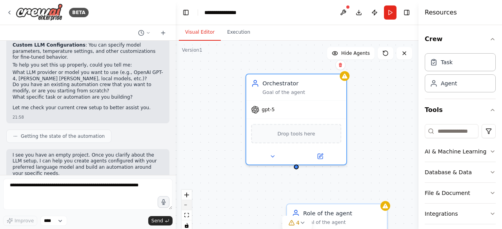
click at [183, 207] on button "zoom out" at bounding box center [186, 205] width 10 height 10
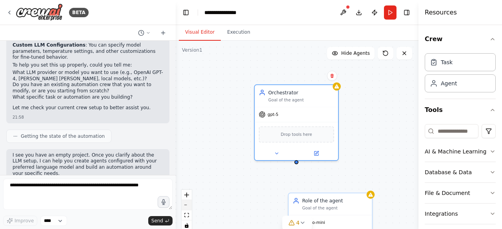
click at [183, 207] on button "zoom out" at bounding box center [186, 205] width 10 height 10
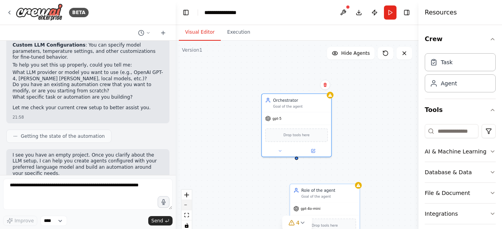
click at [183, 207] on button "zoom out" at bounding box center [186, 205] width 10 height 10
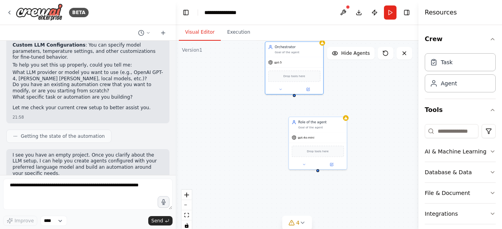
drag, startPoint x: 270, startPoint y: 189, endPoint x: 271, endPoint y: 128, distance: 60.8
click at [271, 128] on div "Goal-setting Refine and define the objective clearly Understand the needs behin…" at bounding box center [297, 139] width 243 height 196
click at [312, 124] on div "Goal of the agent" at bounding box center [323, 125] width 45 height 4
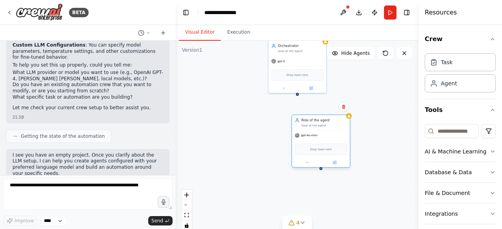
click at [312, 122] on div "Role of the agent" at bounding box center [323, 120] width 45 height 5
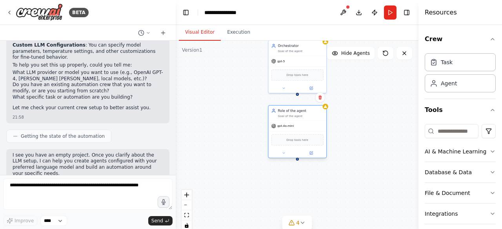
drag, startPoint x: 312, startPoint y: 123, endPoint x: 289, endPoint y: 114, distance: 24.8
click at [289, 114] on div "Role of the agent Goal of the agent" at bounding box center [299, 113] width 45 height 9
click at [293, 128] on div "gpt-4o-mini" at bounding box center [297, 126] width 58 height 10
click at [314, 151] on button at bounding box center [310, 152] width 27 height 5
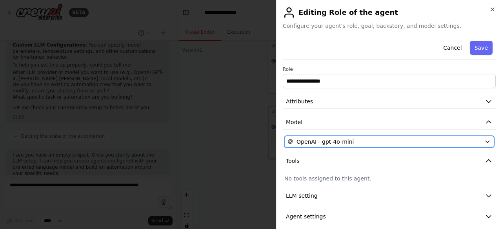
click at [342, 143] on span "OpenAI - gpt-4o-mini" at bounding box center [324, 142] width 57 height 8
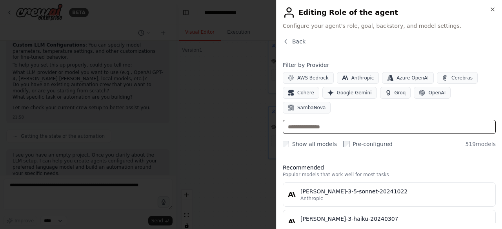
click at [327, 120] on input "text" at bounding box center [389, 127] width 213 height 14
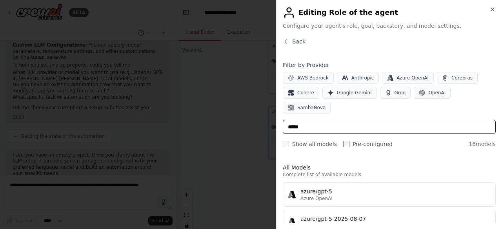
type input "*****"
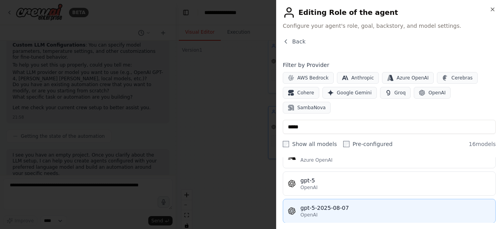
scroll to position [232, 0]
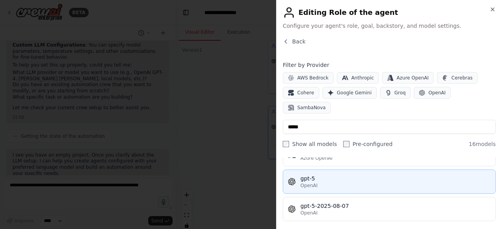
click at [424, 175] on div "gpt-5" at bounding box center [395, 179] width 190 height 8
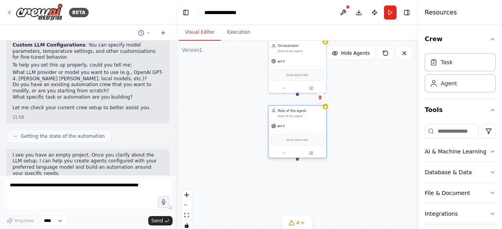
click at [295, 111] on div "Role of the agent" at bounding box center [299, 111] width 45 height 5
click at [297, 115] on div "Goal of the agent" at bounding box center [299, 116] width 45 height 4
click at [297, 97] on div "Goal-setting Refine and define the objective clearly Understand the needs behin…" at bounding box center [297, 139] width 243 height 196
click at [297, 99] on div "Goal-setting Refine and define the objective clearly Understand the needs behin…" at bounding box center [297, 139] width 243 height 196
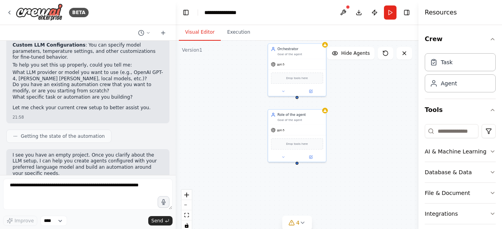
drag, startPoint x: 297, startPoint y: 97, endPoint x: 297, endPoint y: 104, distance: 6.7
click at [297, 104] on div "Goal-setting Refine and define the objective clearly Understand the needs behin…" at bounding box center [297, 139] width 243 height 196
click at [297, 98] on div at bounding box center [297, 96] width 3 height 3
click at [299, 116] on div "Role of the agent Goal of the agent" at bounding box center [299, 116] width 45 height 9
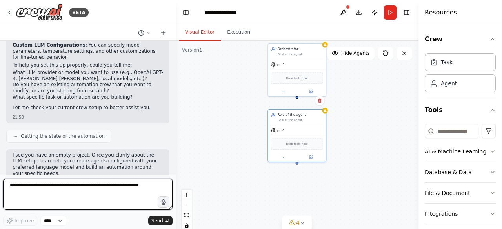
click at [74, 192] on textarea at bounding box center [87, 194] width 169 height 31
type textarea "*"
type textarea "**********"
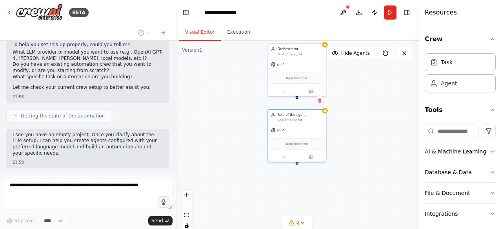
scroll to position [211, 0]
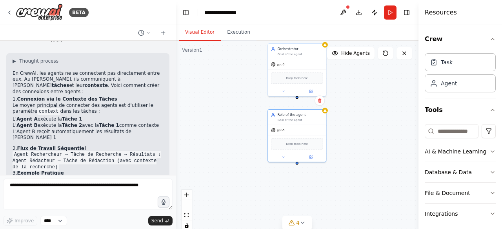
click at [21, 103] on p "Le moyen principal de connecter des agents est d'utiliser le paramètre context …" at bounding box center [88, 109] width 150 height 13
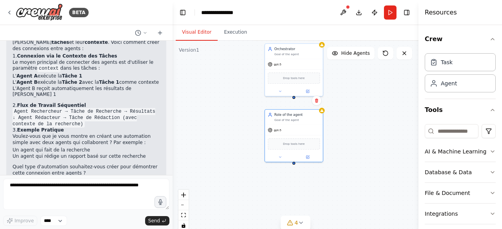
scroll to position [370, 0]
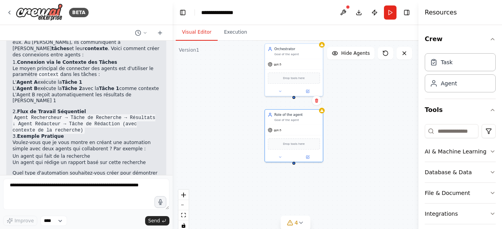
click at [175, 142] on div "BETA Hello! I'm the CrewAI assistant. What kind of automation do you want to bu…" at bounding box center [251, 114] width 502 height 229
click at [173, 156] on div "BETA Hello! I'm the CrewAI assistant. What kind of automation do you want to bu…" at bounding box center [251, 114] width 502 height 229
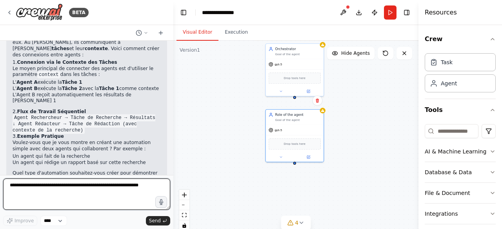
click at [107, 181] on textarea at bounding box center [86, 194] width 167 height 31
click at [110, 188] on textarea "**********" at bounding box center [86, 194] width 167 height 31
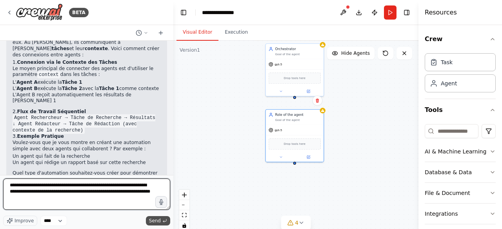
type textarea "**********"
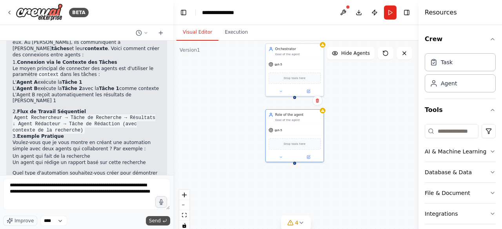
click at [153, 218] on span "Send" at bounding box center [155, 221] width 12 height 6
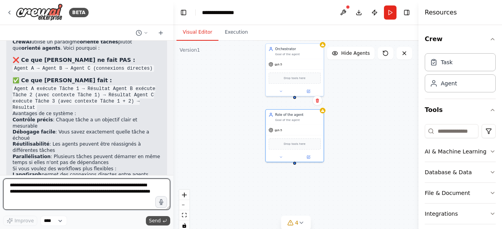
scroll to position [627, 0]
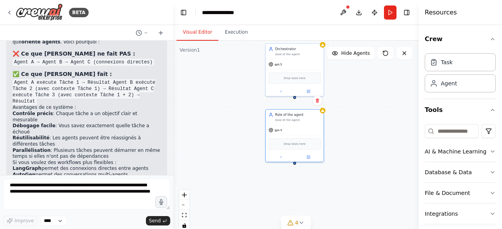
click at [165, 155] on div "Hello! I'm the CrewAI assistant. What kind of automation do you want to build? …" at bounding box center [86, 108] width 173 height 134
click at [166, 154] on div "Hello! I'm the CrewAI assistant. What kind of automation do you want to build? …" at bounding box center [86, 108] width 173 height 134
click at [170, 156] on div at bounding box center [171, 114] width 3 height 229
click at [448, 70] on div "Task" at bounding box center [459, 62] width 71 height 18
drag, startPoint x: 282, startPoint y: 203, endPoint x: 232, endPoint y: 178, distance: 56.4
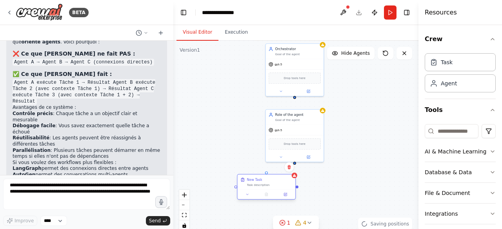
click at [240, 178] on icon at bounding box center [242, 180] width 5 height 5
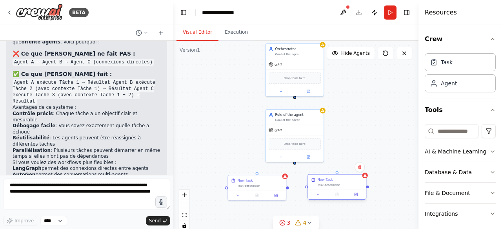
drag, startPoint x: 338, startPoint y: 211, endPoint x: 324, endPoint y: 181, distance: 33.3
click at [324, 181] on div "New Task Task description" at bounding box center [339, 182] width 45 height 9
drag, startPoint x: 288, startPoint y: 187, endPoint x: 306, endPoint y: 186, distance: 18.8
click at [299, 186] on div "Goal-setting Refine and define the objective clearly Understand the needs behin…" at bounding box center [225, 131] width 147 height 118
click at [296, 188] on icon "Edge from 8c781476-b422-4055-ba28-60763330f483 to f956da0b-7ffb-401e-bbd5-fd485…" at bounding box center [297, 187] width 16 height 1
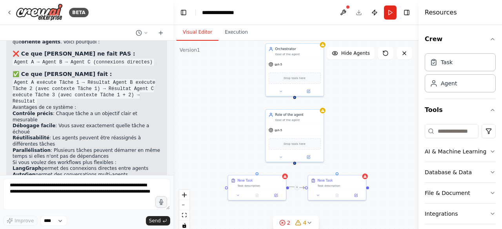
drag, startPoint x: 296, startPoint y: 188, endPoint x: 304, endPoint y: 205, distance: 18.6
click at [304, 205] on div ".deletable-edge-delete-btn { width: 20px; height: 20px; border: 0px solid #ffff…" at bounding box center [295, 139] width 245 height 196
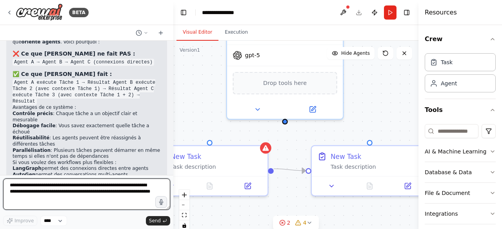
click at [69, 191] on textarea "**********" at bounding box center [86, 194] width 167 height 31
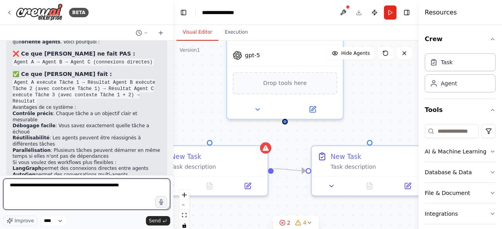
type textarea "**********"
click at [133, 188] on textarea "**********" at bounding box center [86, 194] width 167 height 31
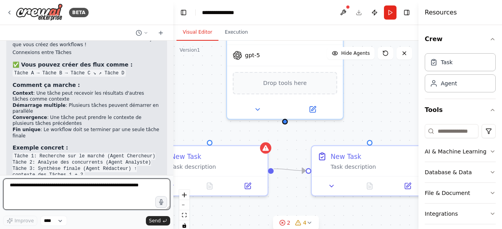
scroll to position [880, 0]
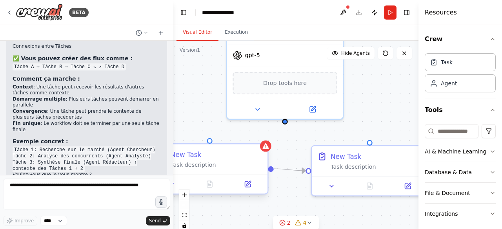
click at [223, 167] on div "Task description" at bounding box center [215, 164] width 91 height 7
click at [194, 170] on div "New Task Task description" at bounding box center [210, 159] width 116 height 30
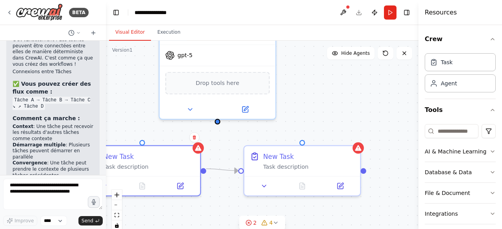
scroll to position [1276, 0]
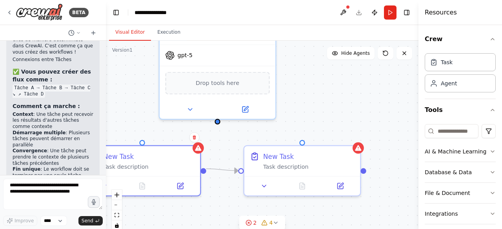
drag, startPoint x: 172, startPoint y: 111, endPoint x: 106, endPoint y: 103, distance: 66.3
click at [106, 103] on div "BETA Hello! I'm the CrewAI assistant. What kind of automation do you want to bu…" at bounding box center [251, 114] width 502 height 229
click at [118, 205] on icon "zoom out" at bounding box center [116, 205] width 5 height 1
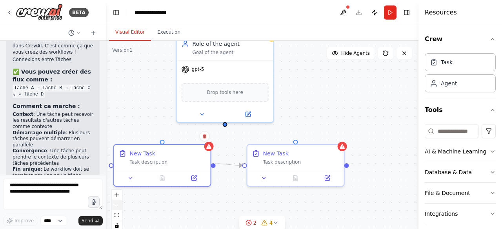
click at [118, 205] on icon "zoom out" at bounding box center [116, 205] width 5 height 1
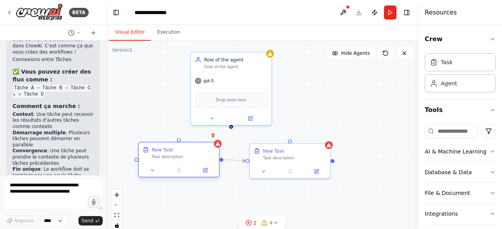
click at [163, 162] on div "New Task Task description" at bounding box center [179, 153] width 80 height 21
click at [203, 169] on icon at bounding box center [205, 171] width 4 height 4
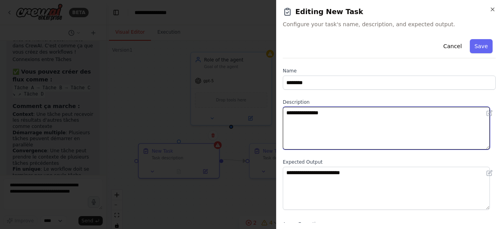
click at [342, 109] on textarea "**********" at bounding box center [386, 128] width 207 height 43
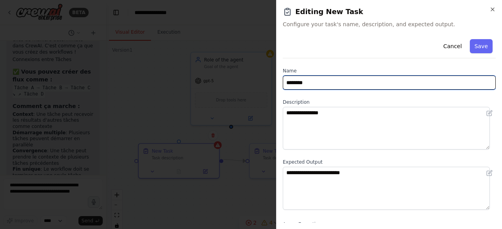
drag, startPoint x: 326, startPoint y: 79, endPoint x: 274, endPoint y: 85, distance: 51.7
click at [274, 85] on body "BETA Hello! I'm the CrewAI assistant. What kind of automation do you want to bu…" at bounding box center [251, 114] width 502 height 229
